Goal: Information Seeking & Learning: Learn about a topic

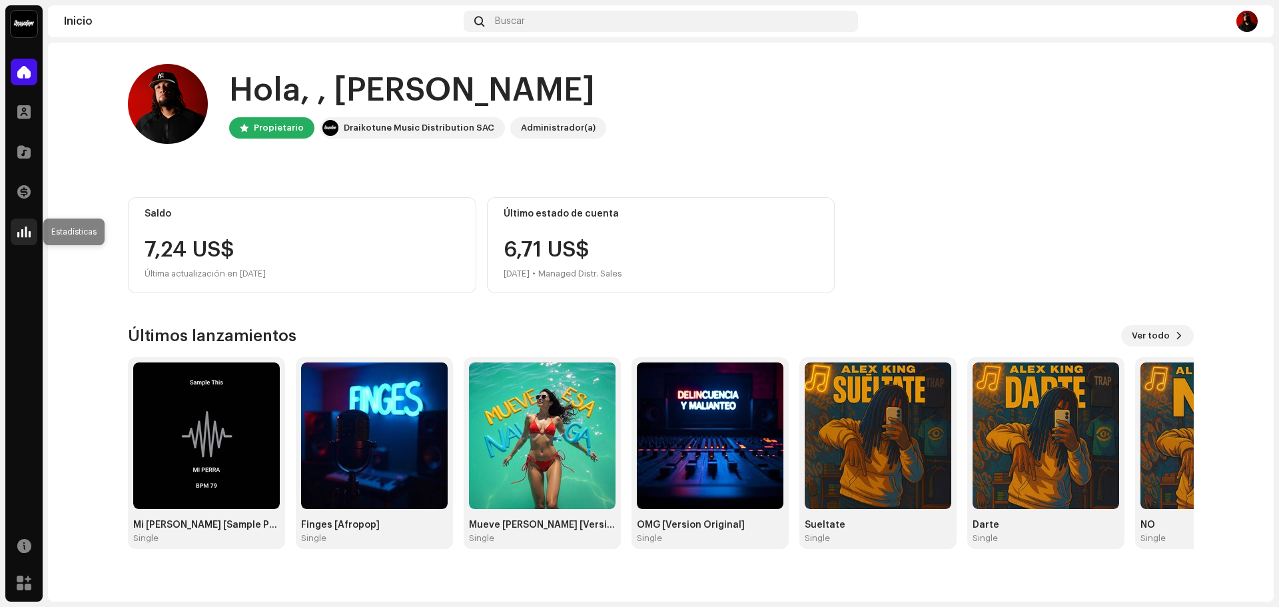
click at [18, 232] on span at bounding box center [23, 231] width 13 height 11
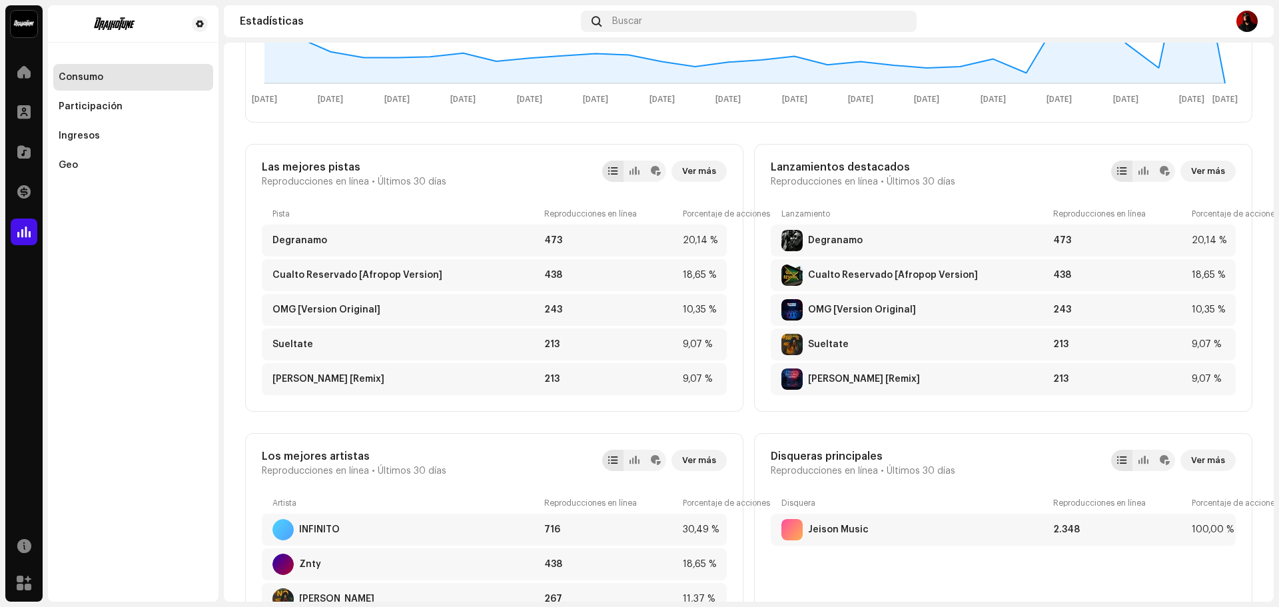
scroll to position [426, 0]
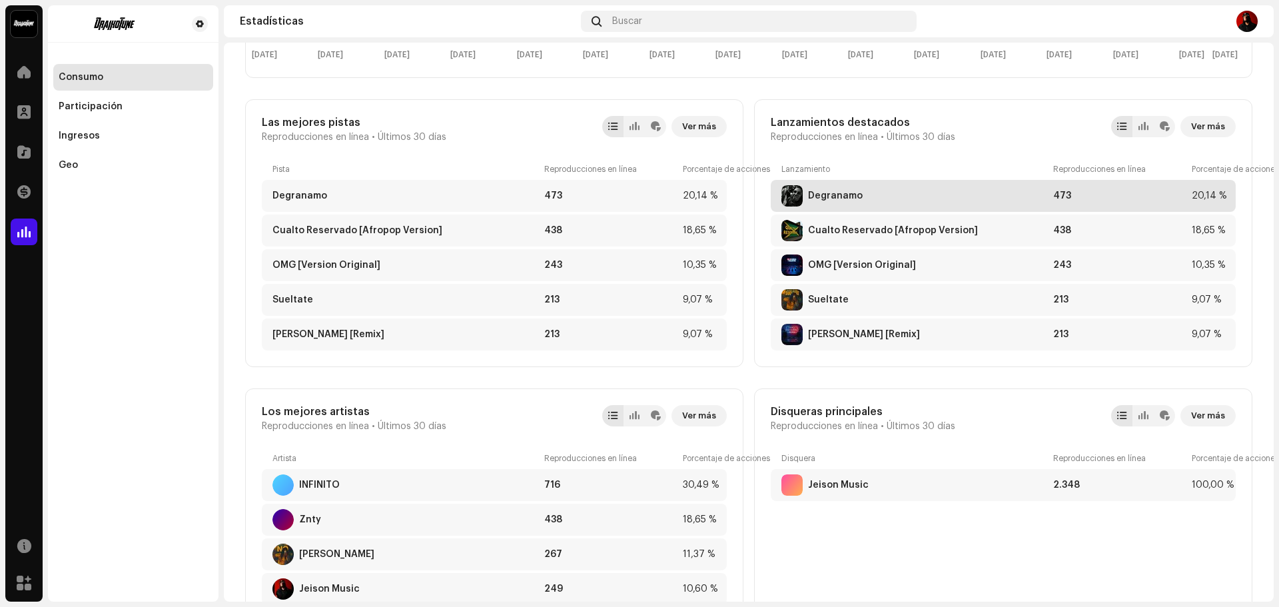
click at [835, 194] on div "Degranamo" at bounding box center [835, 196] width 55 height 11
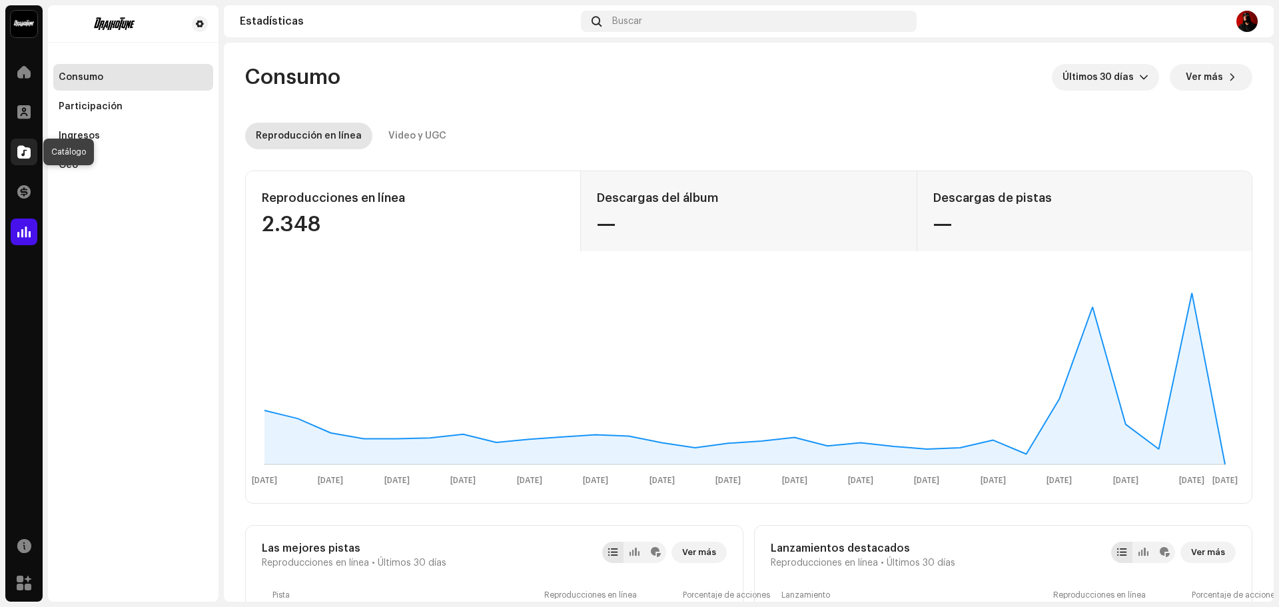
click at [23, 152] on span at bounding box center [23, 152] width 13 height 11
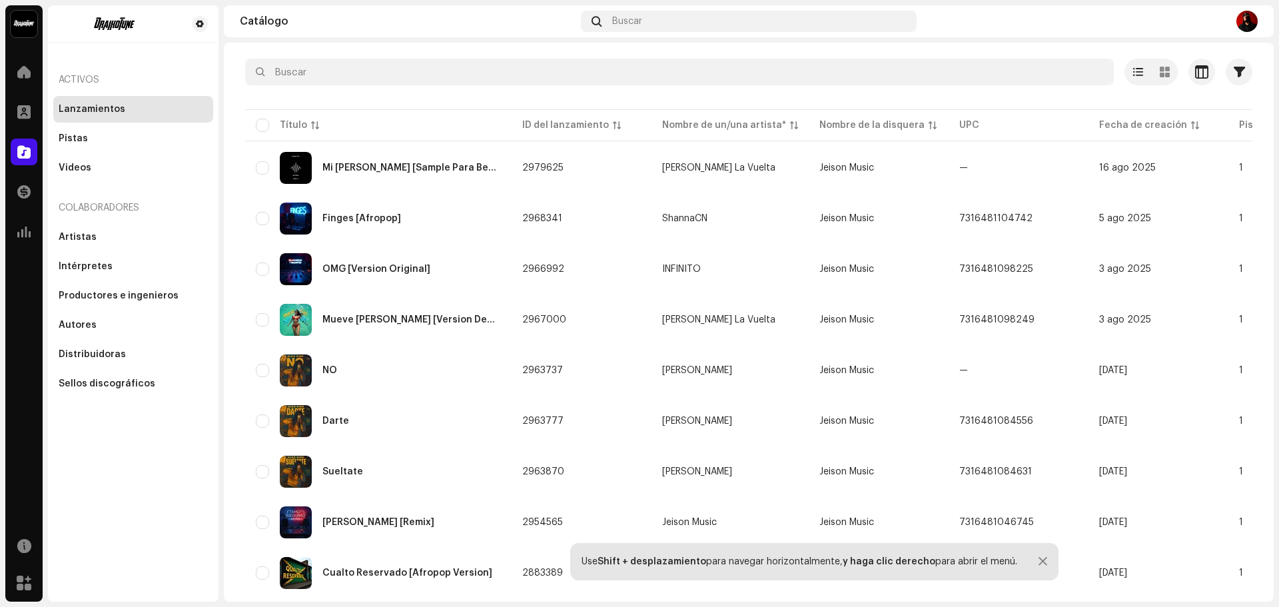
scroll to position [69, 0]
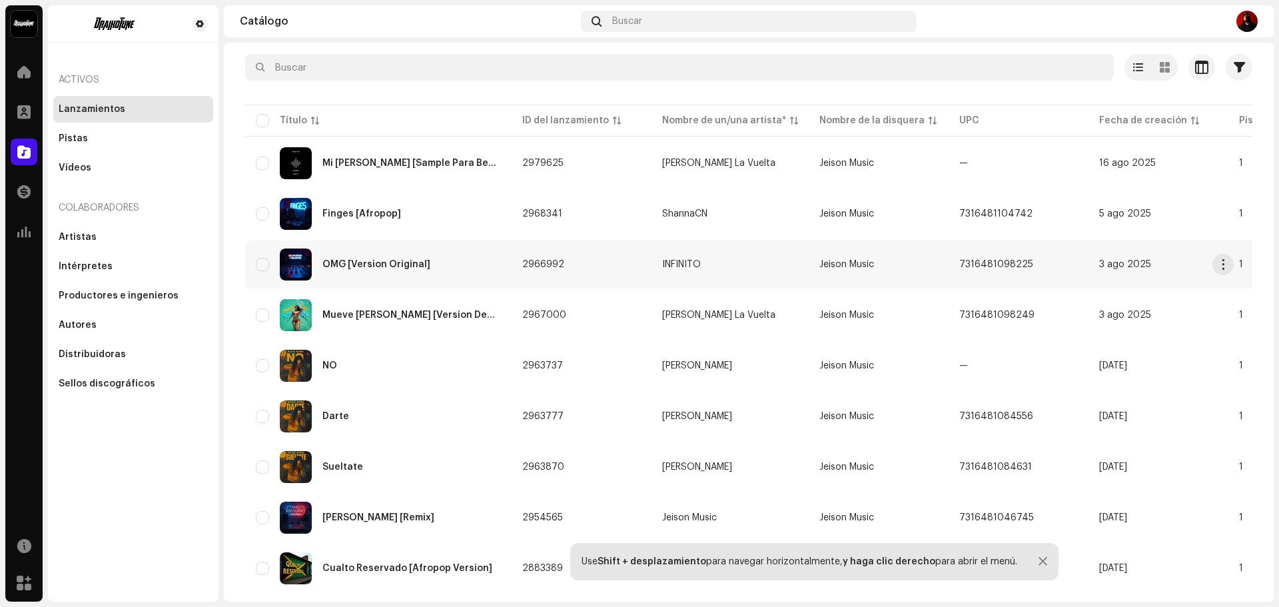
click at [355, 268] on div "OMG [Version Original]" at bounding box center [378, 264] width 245 height 32
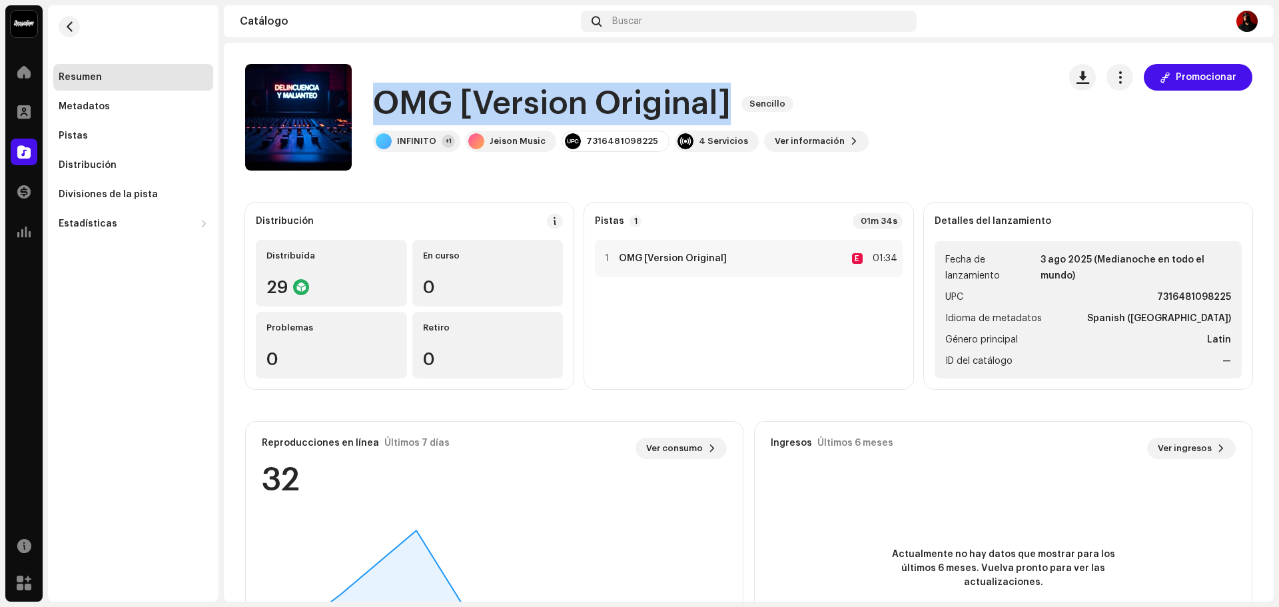
drag, startPoint x: 730, startPoint y: 105, endPoint x: 375, endPoint y: 96, distance: 355.2
click at [379, 96] on div "OMG [Version Original] Sencillo" at bounding box center [621, 104] width 496 height 43
copy h1 "OMG [Version Original]"
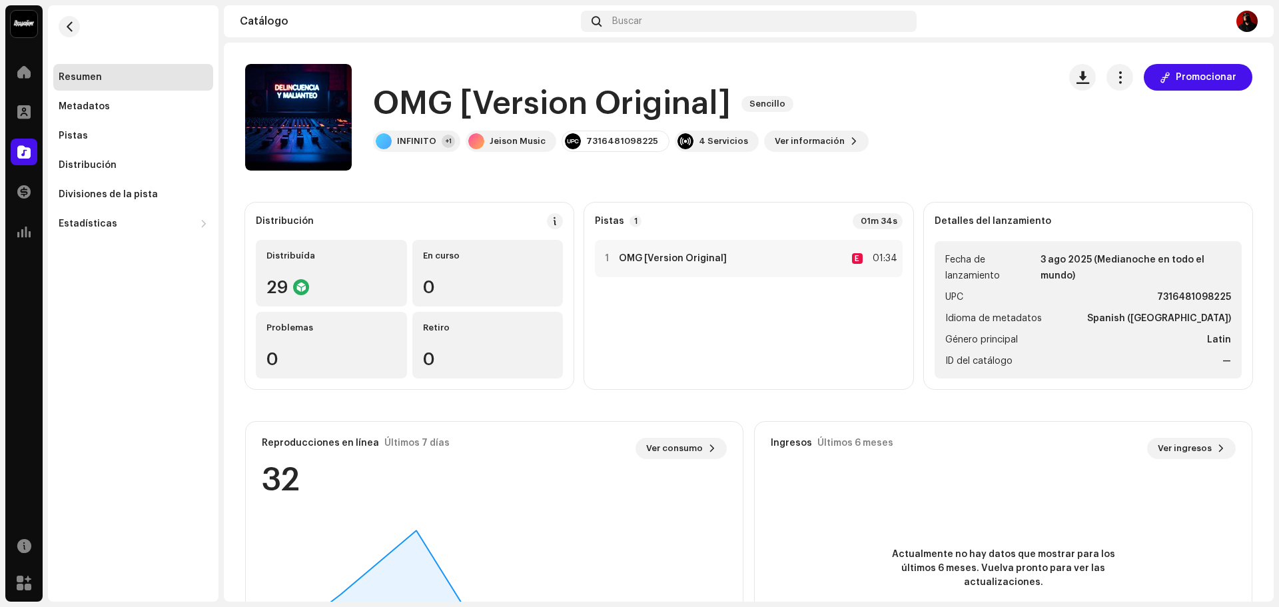
click at [946, 130] on div "OMG [Version Original] Sencillo INFINITO +1 Jeison Music 7316481098225 4 Servic…" at bounding box center [646, 117] width 803 height 107
